Goal: Information Seeking & Learning: Learn about a topic

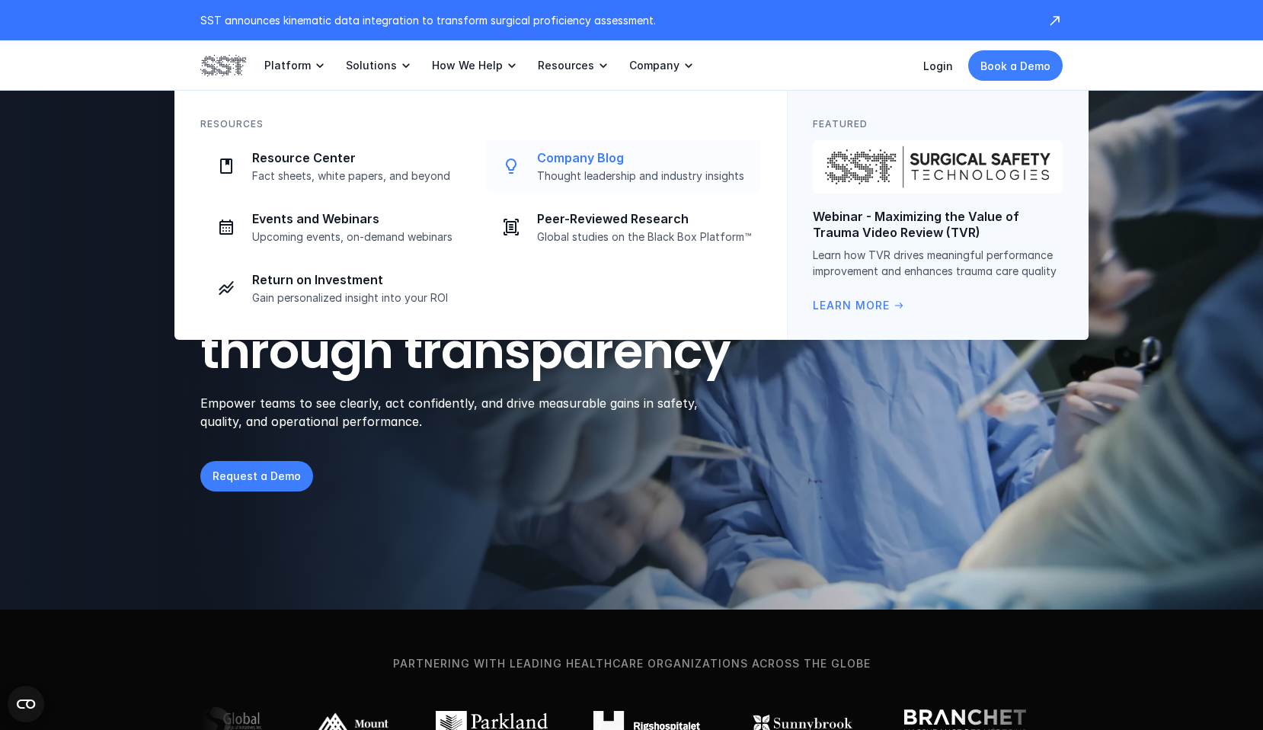
click at [587, 155] on p "Company Blog" at bounding box center [644, 158] width 215 height 16
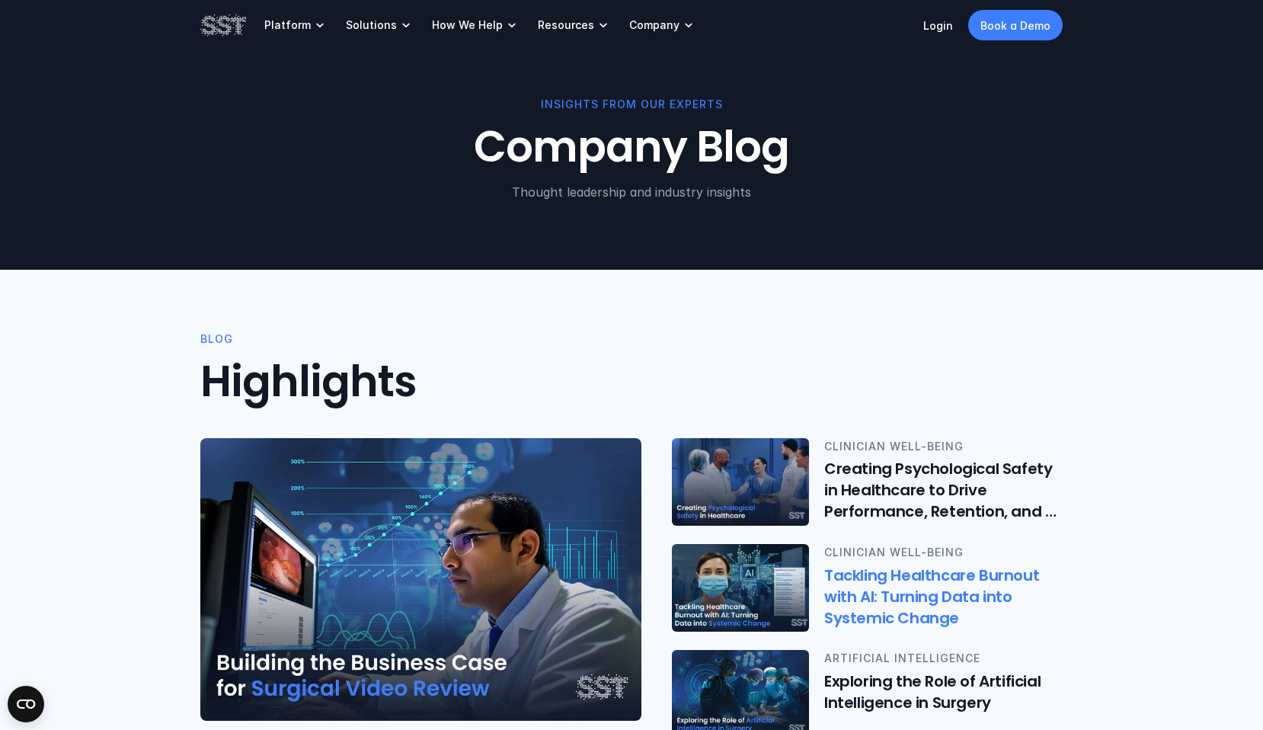
scroll to position [3, 0]
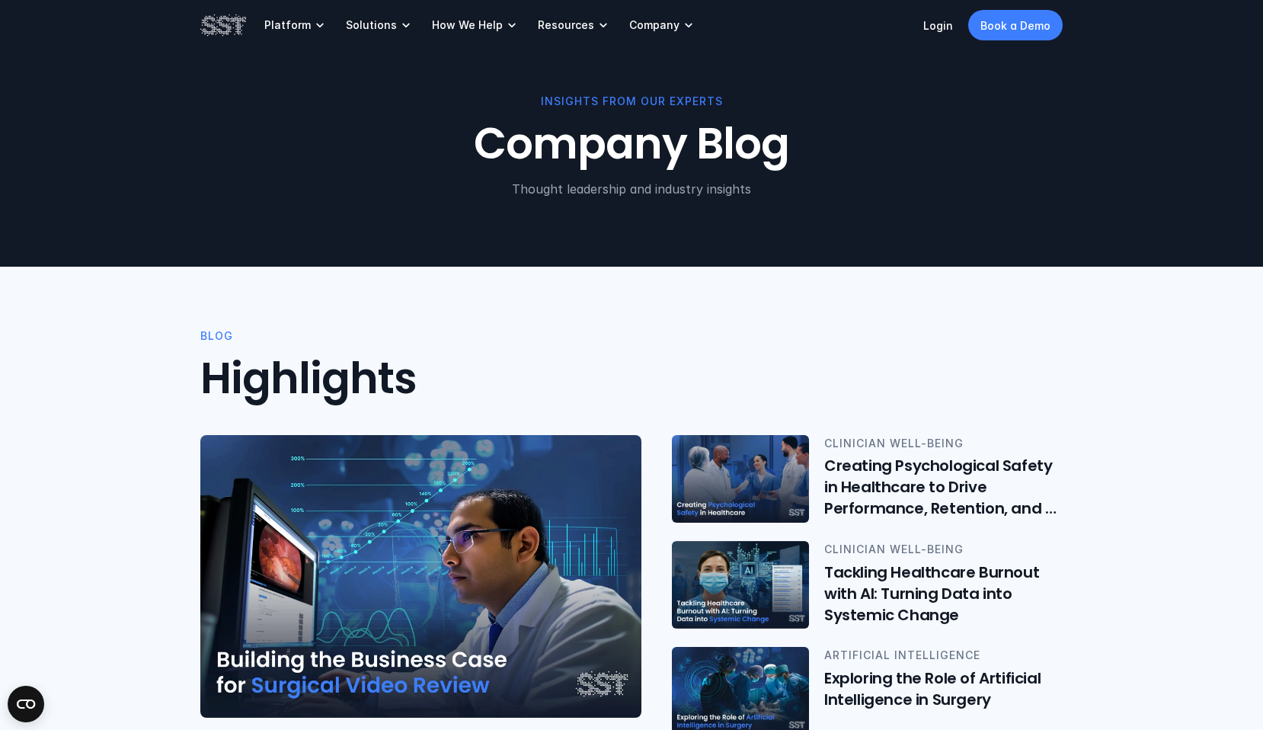
click at [398, 569] on img at bounding box center [420, 576] width 441 height 283
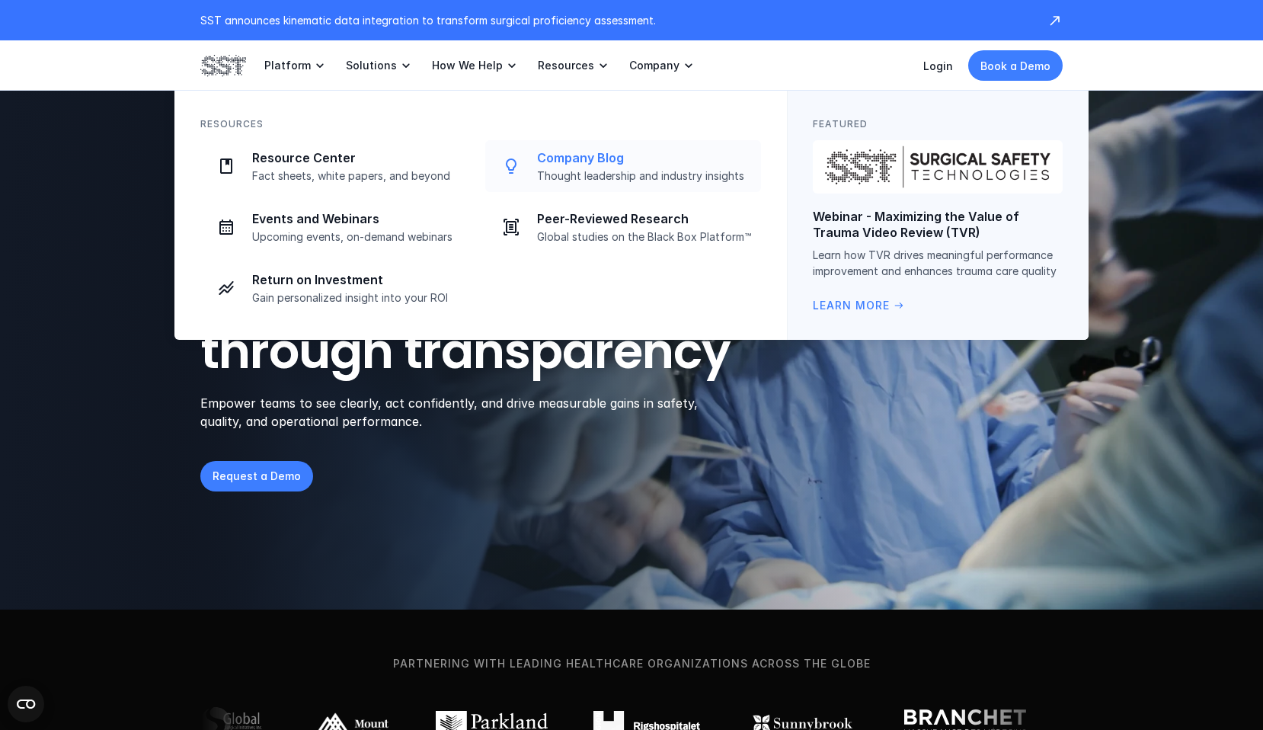
click at [579, 158] on p "Company Blog" at bounding box center [644, 158] width 215 height 16
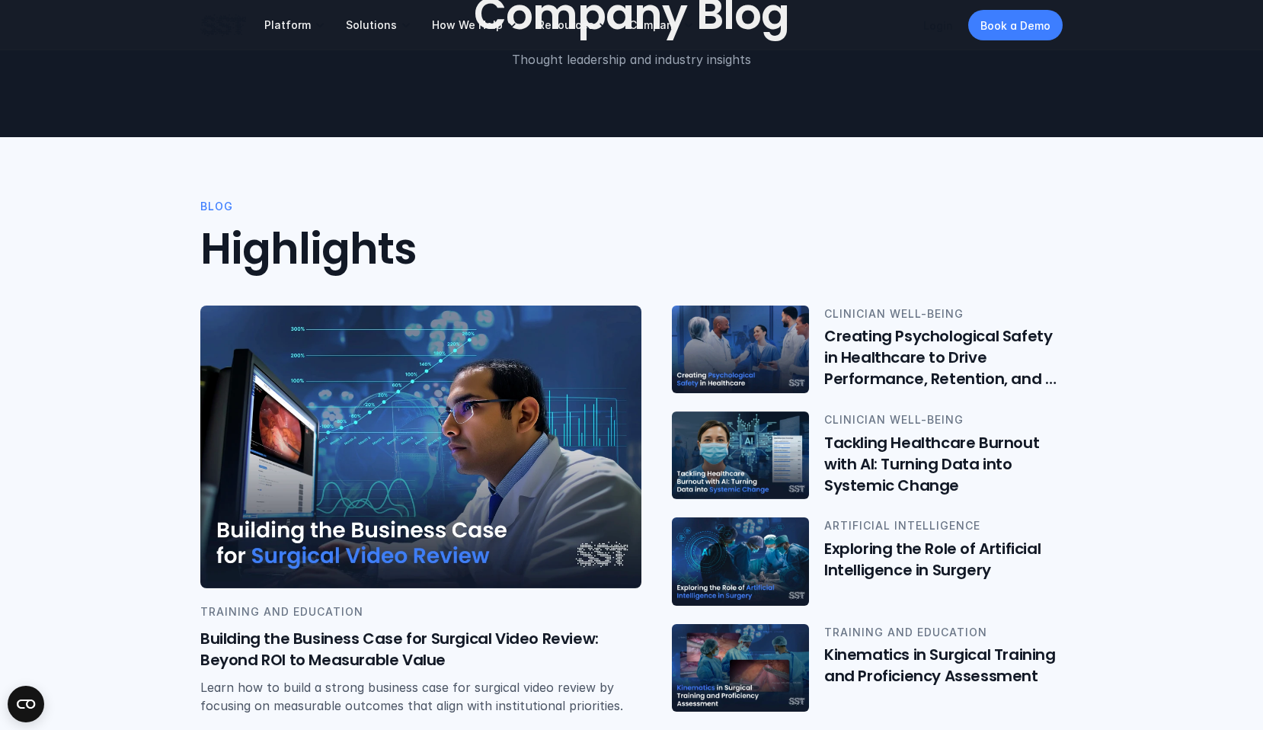
scroll to position [137, 0]
